Goal: Task Accomplishment & Management: Manage account settings

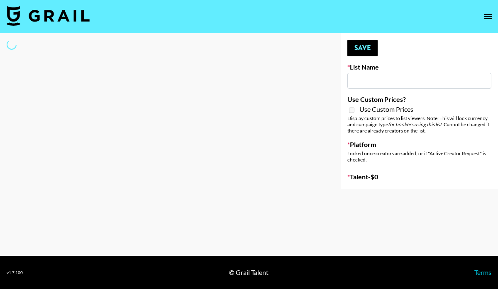
click at [389, 81] on input at bounding box center [419, 81] width 144 height 16
click at [236, 98] on div at bounding box center [163, 111] width 327 height 156
type input "Dietary Supp Brand"
checkbox input "true"
select select "Brand"
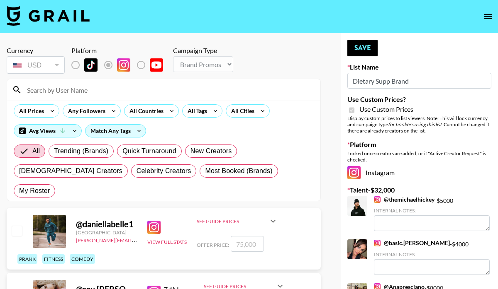
type textarea "1.2m on tiktok - crosspost price would be $9,000"
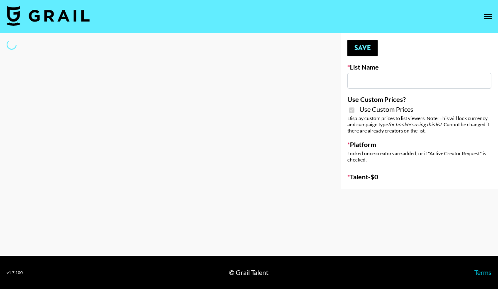
type input "Dietary Supp Brand"
checkbox input "true"
select select "Brand"
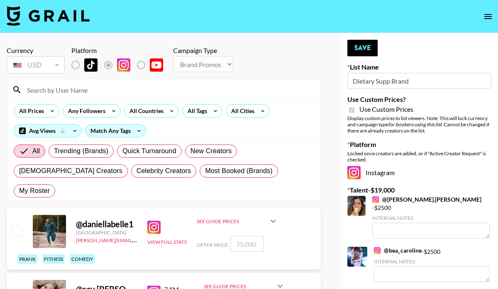
click at [82, 93] on input at bounding box center [168, 89] width 293 height 13
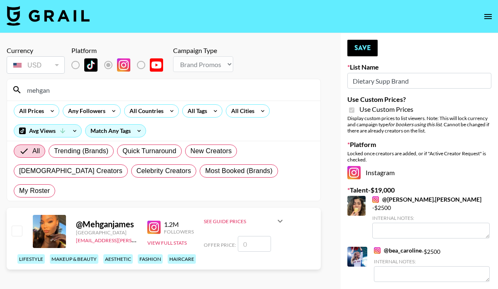
type input "mehgan"
click at [16, 226] on input "checkbox" at bounding box center [17, 231] width 10 height 10
click at [22, 226] on input "checkbox" at bounding box center [17, 231] width 10 height 10
click at [18, 226] on input "checkbox" at bounding box center [17, 231] width 10 height 10
click at [259, 236] on input "number" at bounding box center [254, 244] width 33 height 16
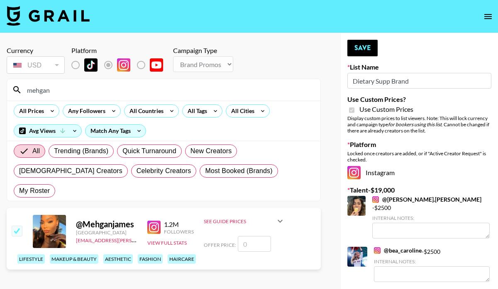
checkbox input "true"
type input "3"
checkbox input "false"
checkbox input "true"
type input "5000"
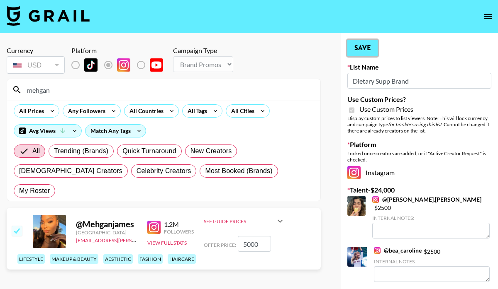
click at [357, 50] on button "Save" at bounding box center [362, 48] width 30 height 17
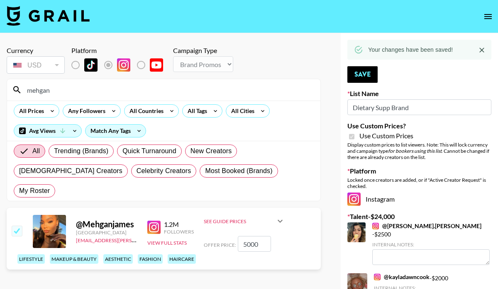
click at [281, 216] on icon at bounding box center [280, 221] width 10 height 10
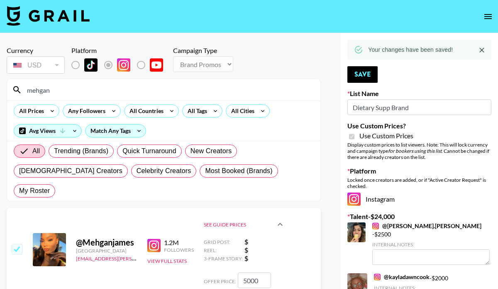
click at [247, 238] on strong "$" at bounding box center [264, 242] width 41 height 8
click at [367, 75] on button "Save" at bounding box center [362, 74] width 30 height 17
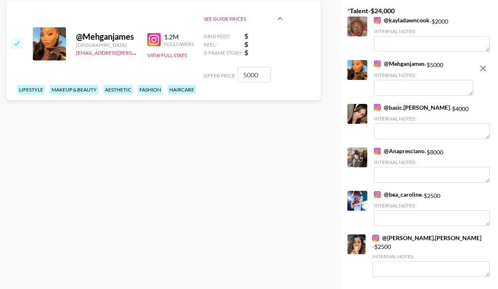
scroll to position [195, 0]
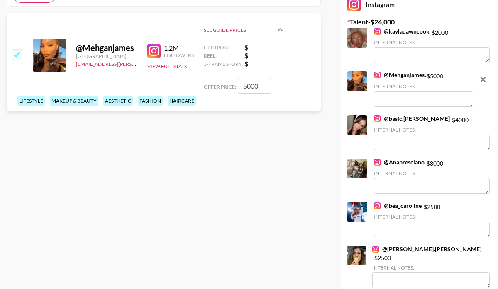
click at [396, 117] on link "@ basic.[PERSON_NAME]" at bounding box center [412, 118] width 76 height 7
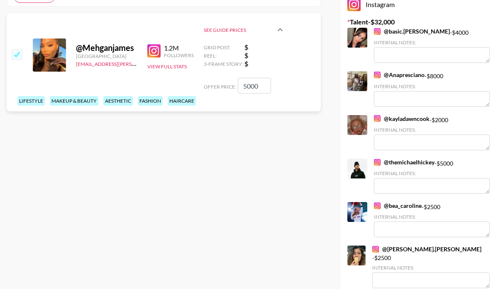
type textarea "1.2m on tiktok - crosspost price would be $9,000"
